Goal: Communication & Community: Share content

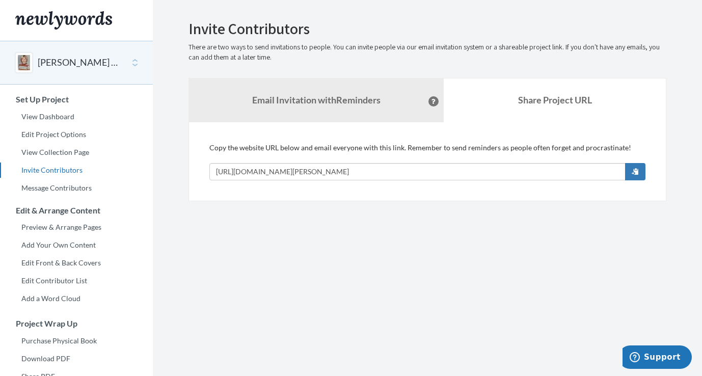
click at [107, 68] on button "[PERSON_NAME] 60th Birthday!" at bounding box center [79, 62] width 82 height 13
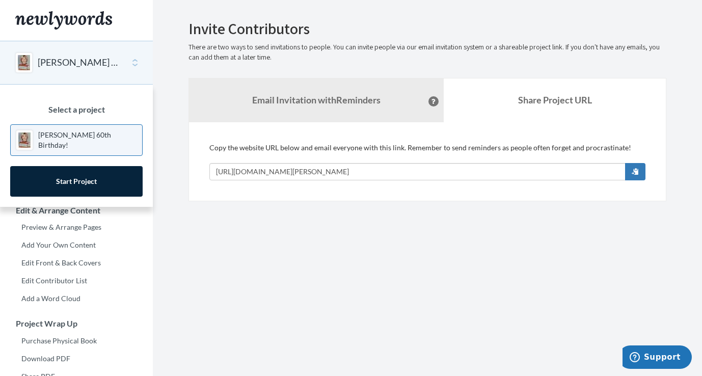
click at [413, 212] on section "Emails have been sent! Invite Contributors There are two ways to send invitatio…" at bounding box center [427, 253] width 549 height 506
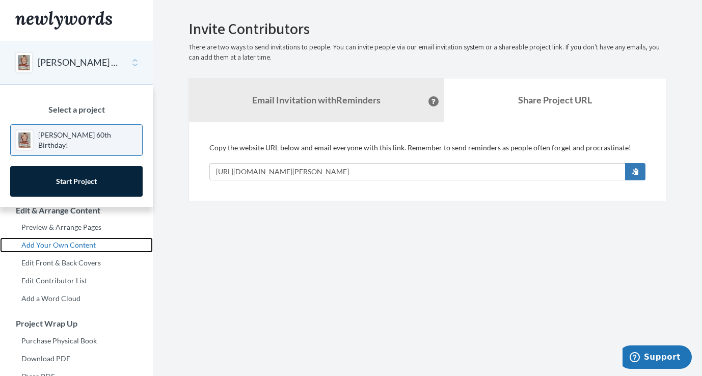
click at [143, 238] on link "Add Your Own Content" at bounding box center [76, 244] width 153 height 15
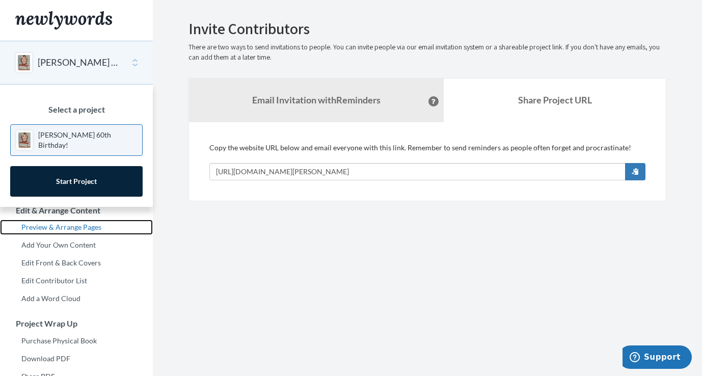
click at [79, 228] on link "Preview & Arrange Pages" at bounding box center [76, 226] width 153 height 15
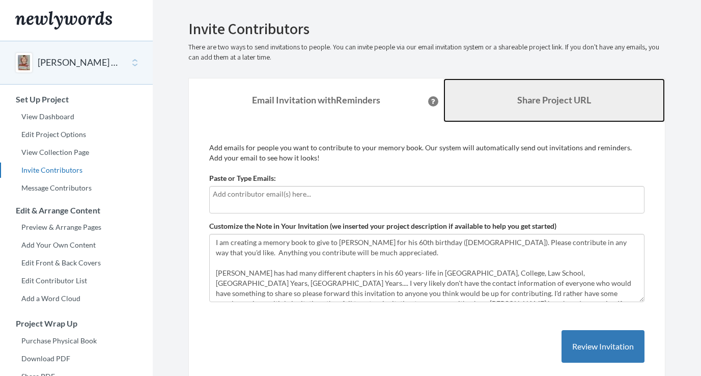
click at [523, 111] on link "Share Project URL" at bounding box center [554, 100] width 222 height 44
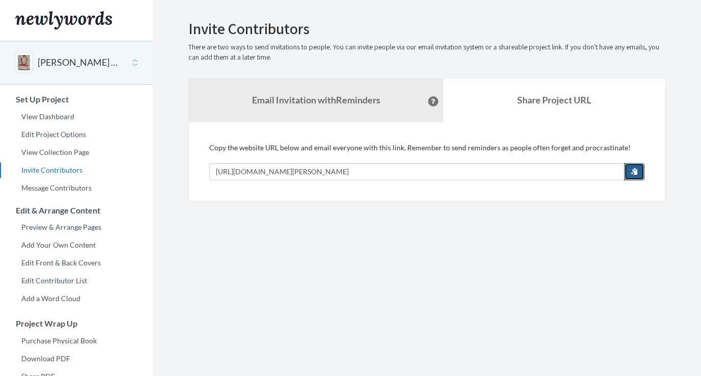
click at [642, 172] on button "button" at bounding box center [634, 171] width 20 height 17
click at [625, 166] on button "button" at bounding box center [634, 171] width 20 height 17
click at [634, 177] on button "button" at bounding box center [634, 171] width 20 height 17
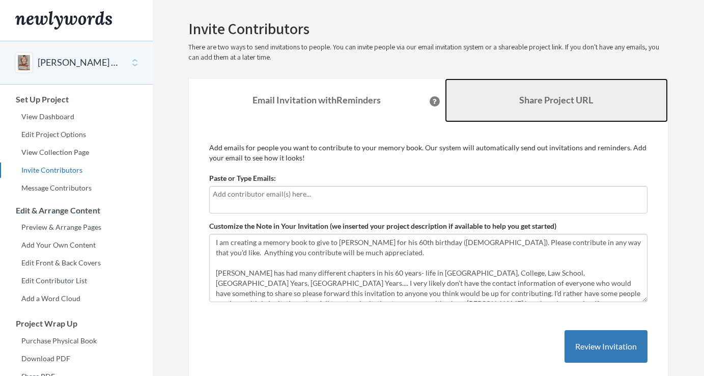
click at [541, 98] on b "Share Project URL" at bounding box center [556, 99] width 74 height 11
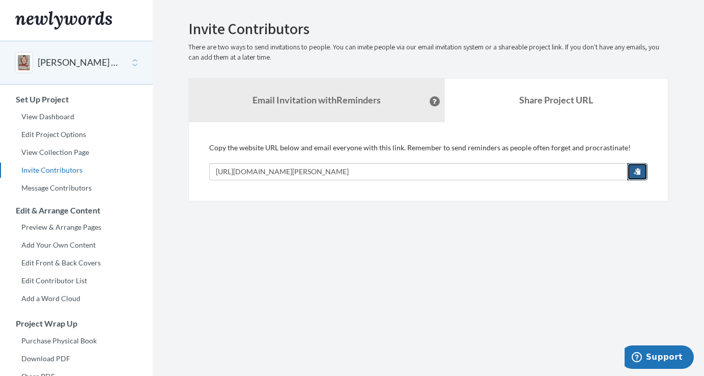
click at [639, 168] on span "button" at bounding box center [637, 171] width 7 height 7
click at [636, 169] on span "button" at bounding box center [637, 171] width 7 height 7
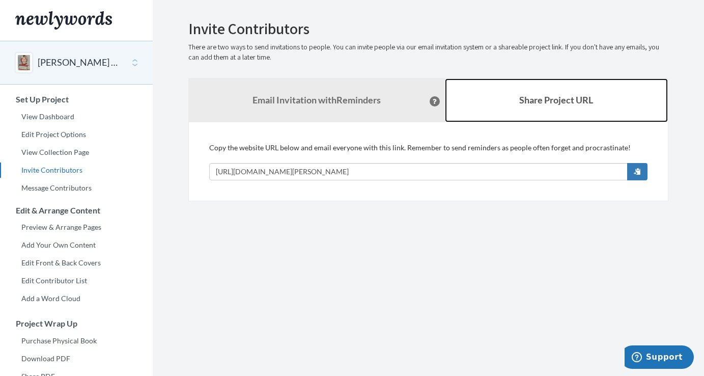
click at [564, 100] on b "Share Project URL" at bounding box center [556, 99] width 74 height 11
click at [561, 101] on b "Share Project URL" at bounding box center [556, 99] width 74 height 11
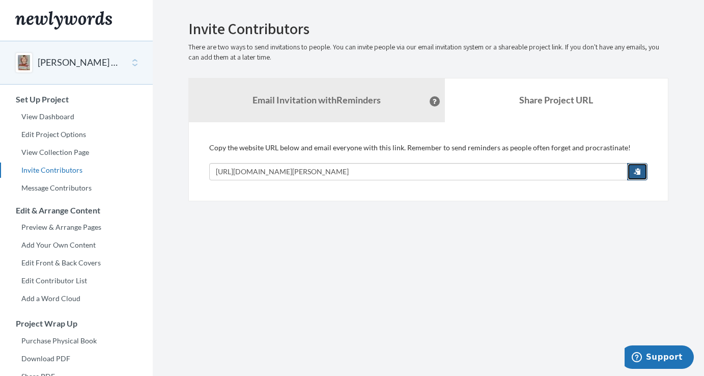
click at [637, 168] on span "button" at bounding box center [637, 171] width 7 height 7
click at [632, 169] on button "button" at bounding box center [637, 171] width 20 height 17
